Goal: Information Seeking & Learning: Learn about a topic

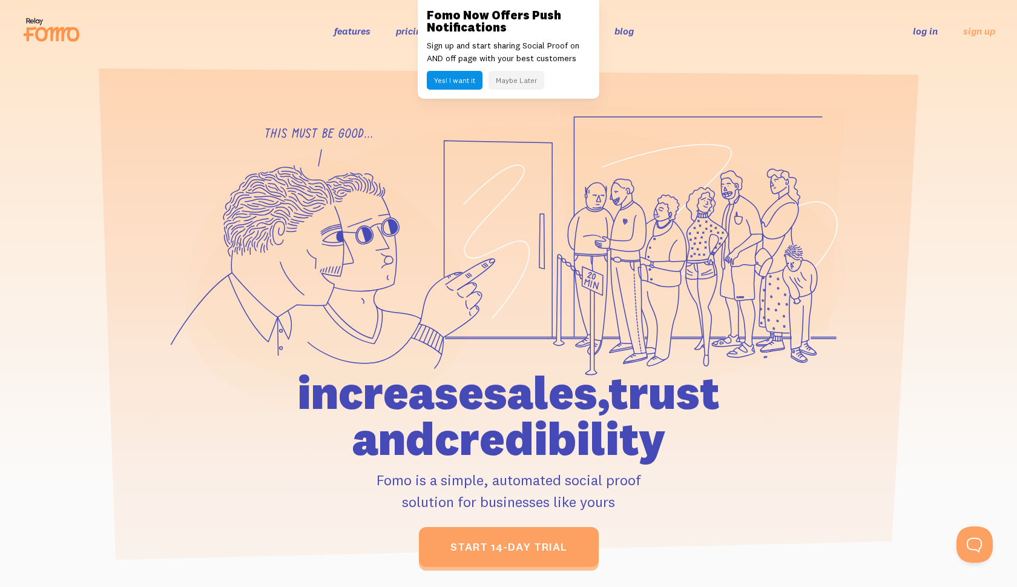
click at [506, 82] on button "Maybe Later" at bounding box center [517, 80] width 56 height 19
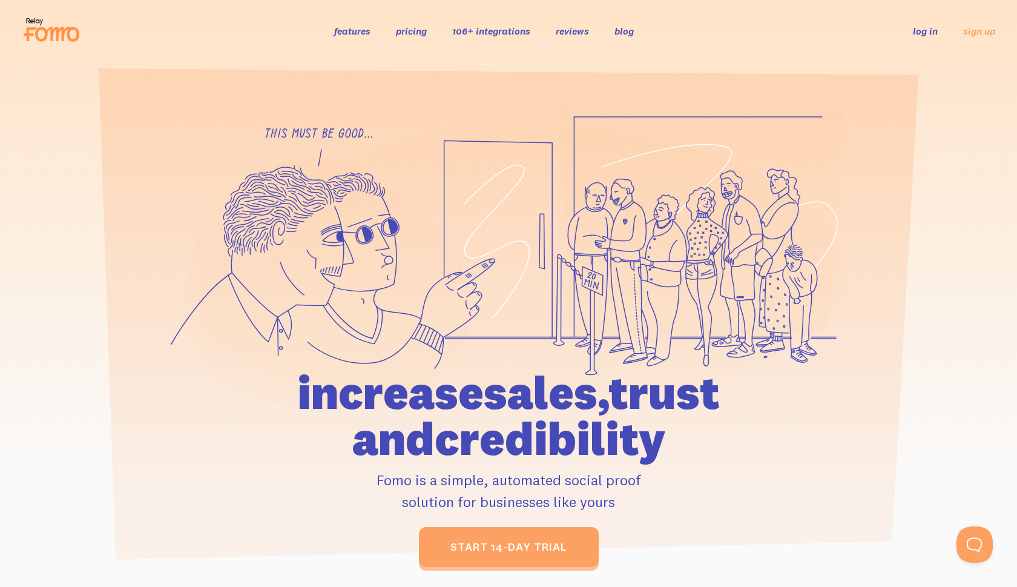
click at [426, 27] on link "pricing" at bounding box center [411, 31] width 31 height 12
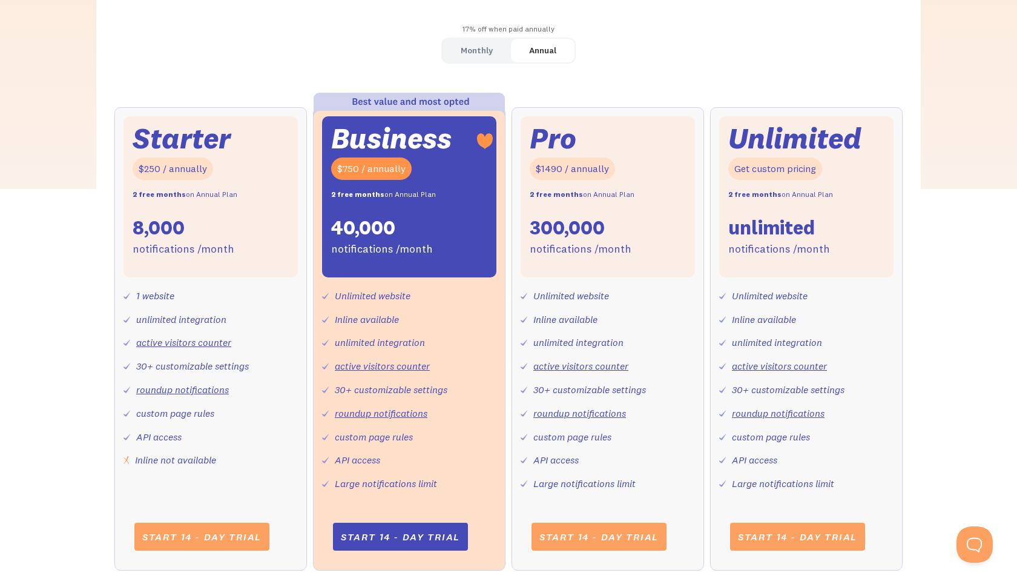
click at [495, 53] on link "Monthly" at bounding box center [477, 51] width 68 height 24
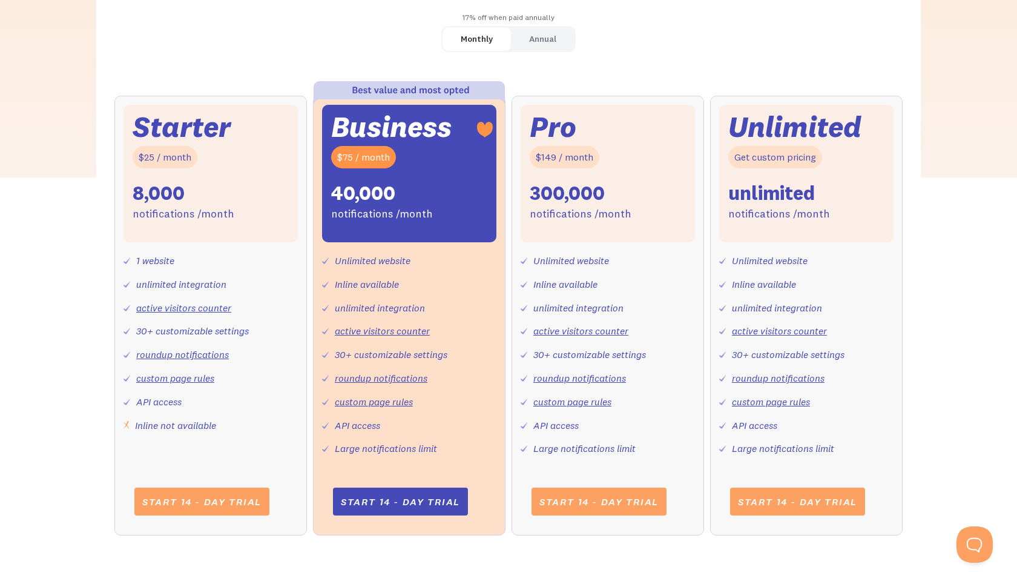
scroll to position [407, 0]
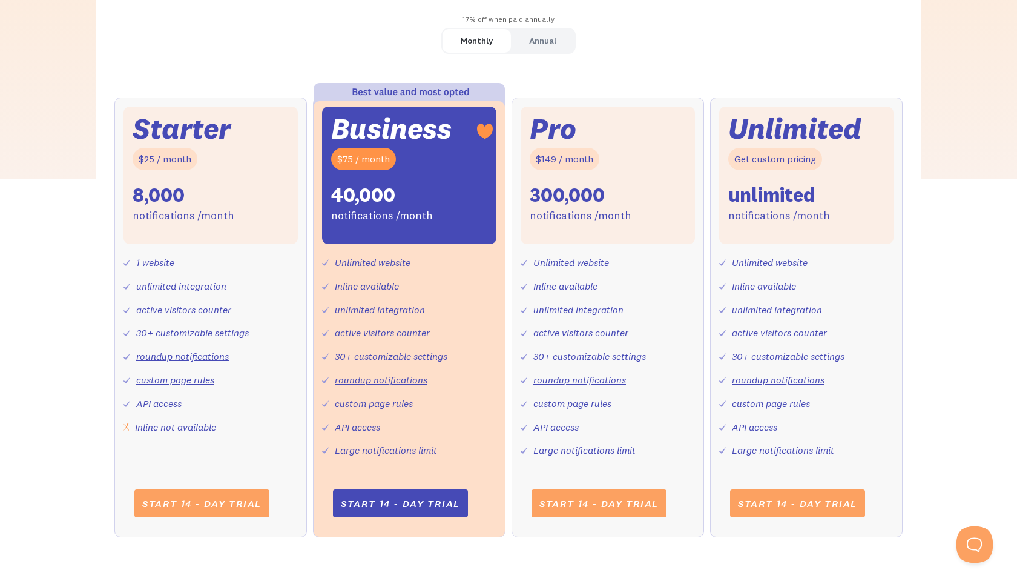
click at [193, 358] on link "roundup notifications" at bounding box center [182, 356] width 93 height 12
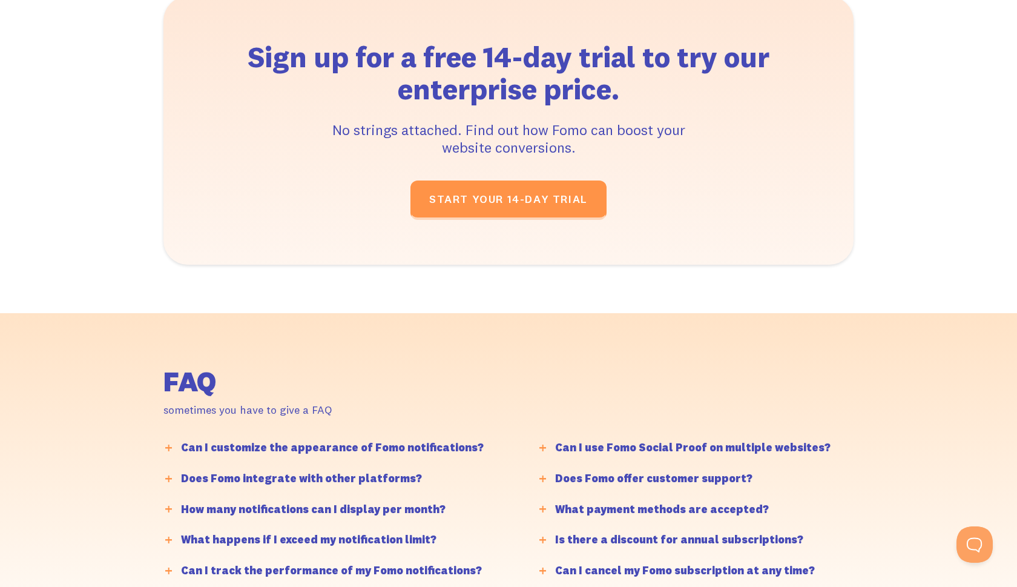
scroll to position [2807, 0]
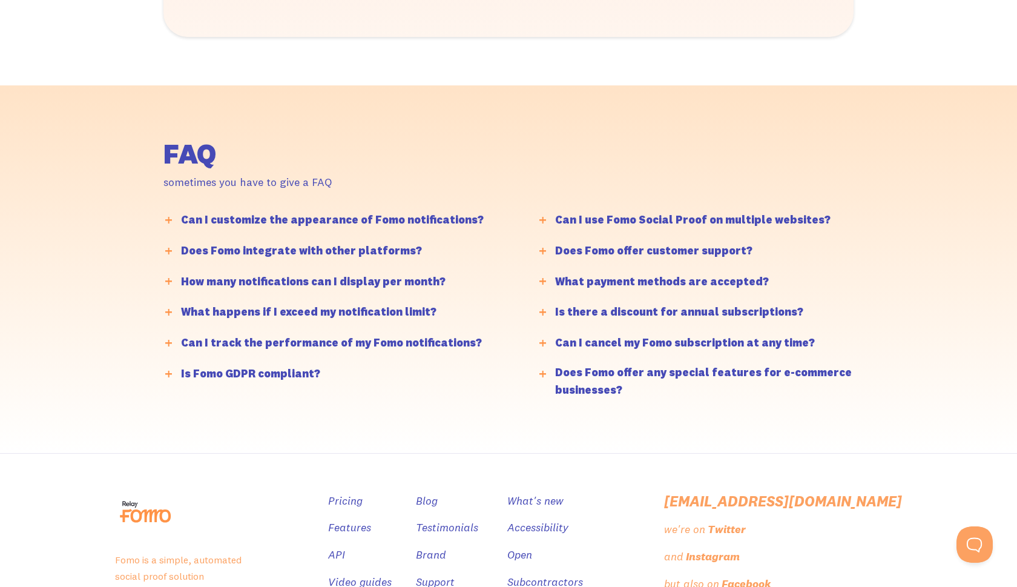
click at [450, 225] on div "Can I customize the appearance of Fomo notifications?" at bounding box center [332, 220] width 303 height 18
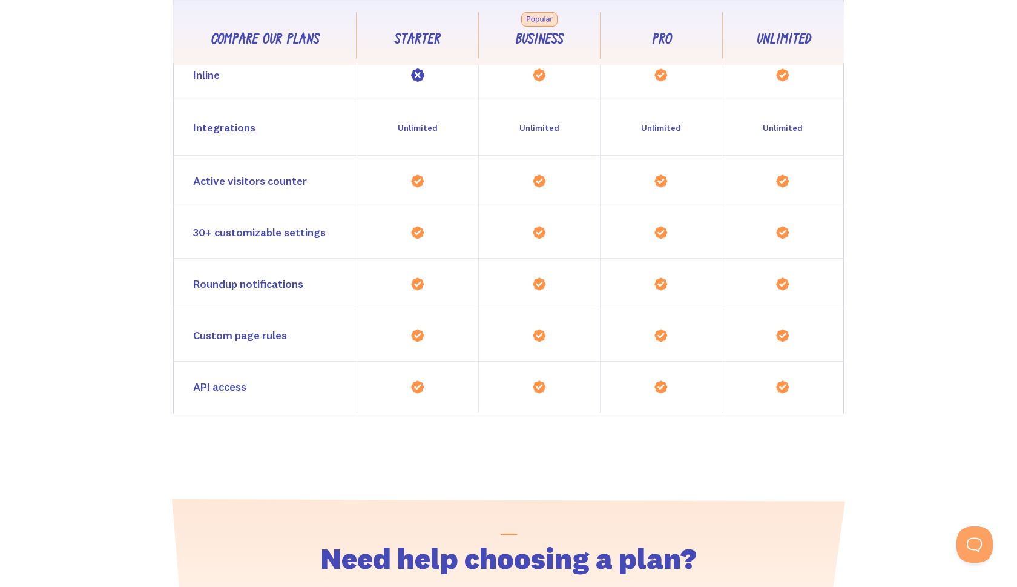
scroll to position [1035, 0]
